Goal: Task Accomplishment & Management: Manage account settings

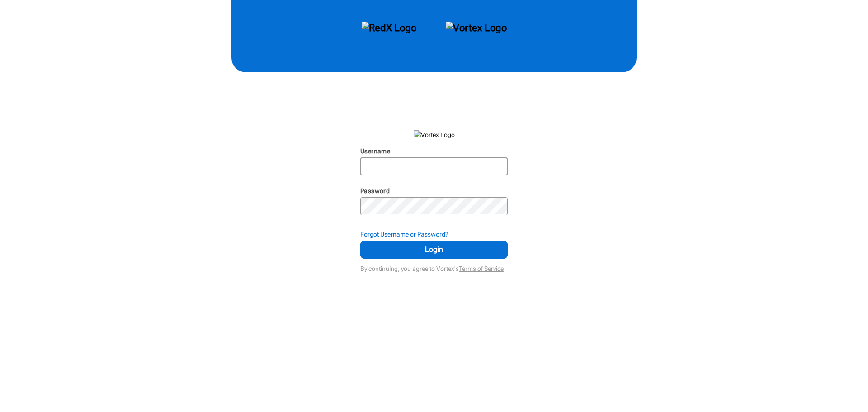
click at [415, 164] on input "Username" at bounding box center [434, 166] width 146 height 16
type input "ggardner"
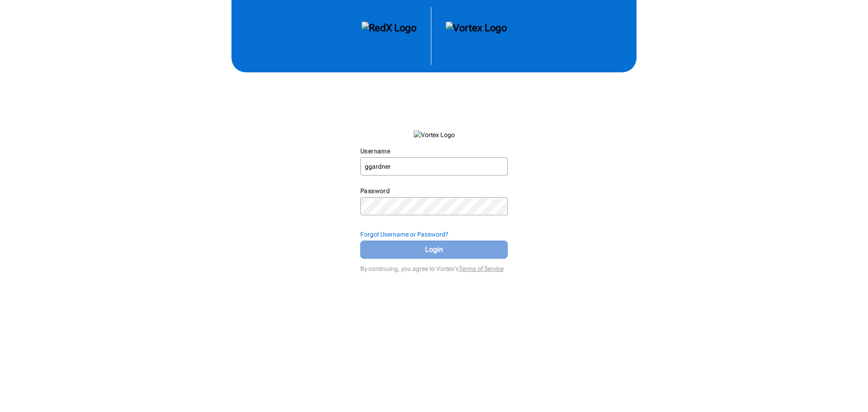
click at [424, 250] on span "Login" at bounding box center [434, 249] width 125 height 11
click at [427, 252] on span "Login" at bounding box center [434, 249] width 125 height 11
click at [429, 252] on span "Login" at bounding box center [434, 249] width 125 height 11
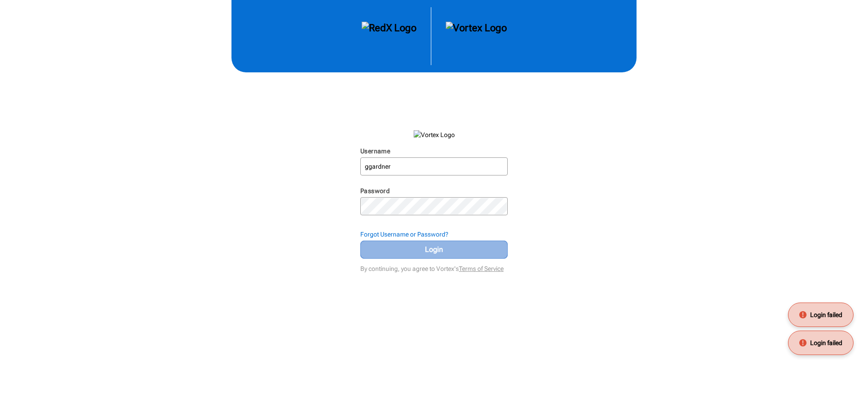
click at [429, 252] on span "Login" at bounding box center [434, 249] width 125 height 11
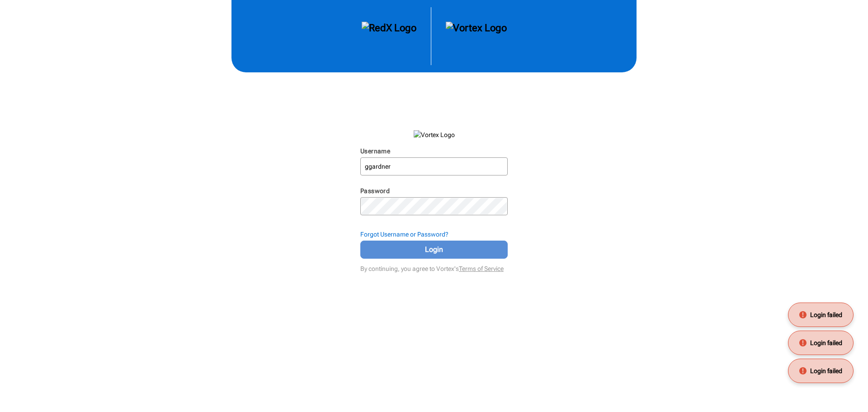
click at [429, 252] on span "Login" at bounding box center [434, 249] width 125 height 11
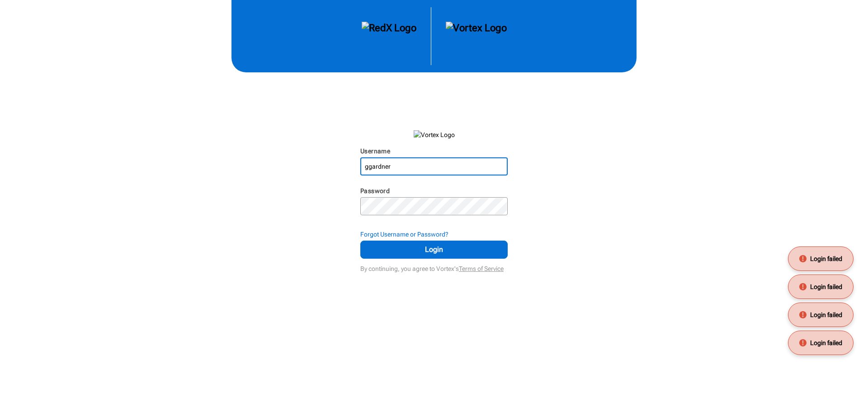
click at [396, 165] on input "ggardner" at bounding box center [434, 166] width 146 height 16
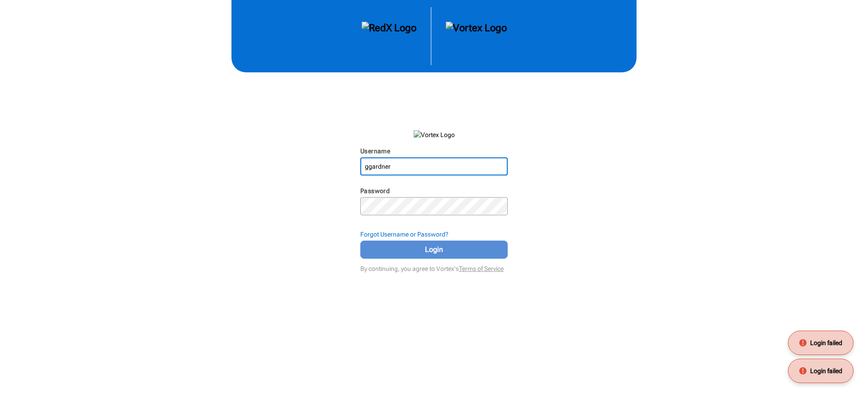
click at [429, 244] on span "Login" at bounding box center [434, 249] width 125 height 11
